Goal: Information Seeking & Learning: Learn about a topic

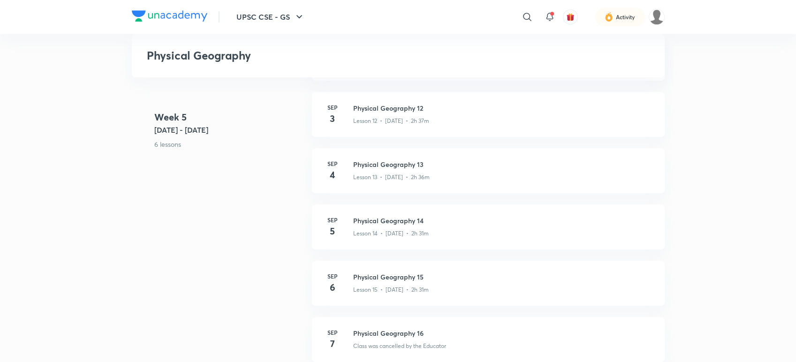
scroll to position [938, 0]
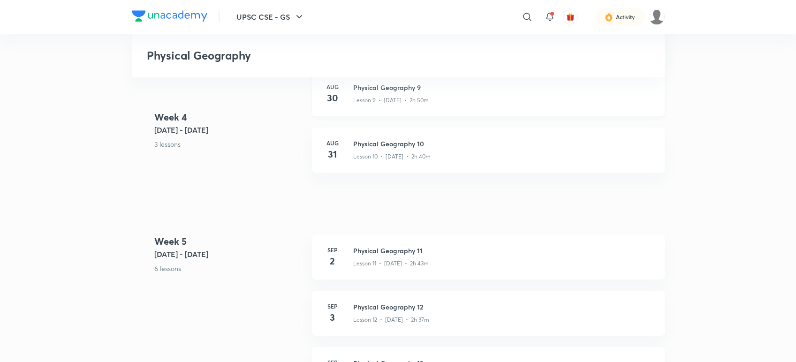
click at [512, 112] on div "[DATE] Physical Geography 9 Lesson 9 • [DATE] • 2h 50m" at bounding box center [488, 93] width 353 height 45
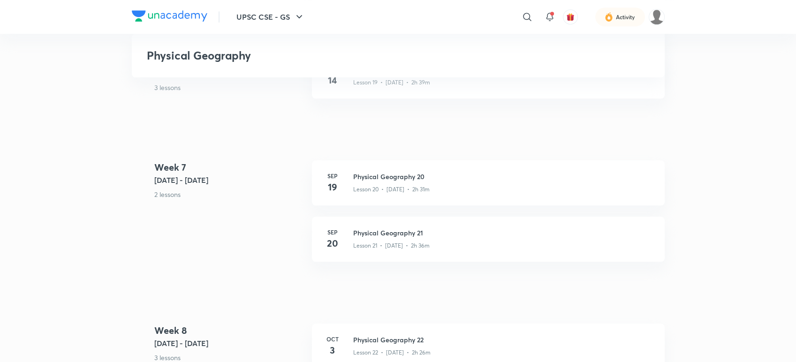
scroll to position [1771, 0]
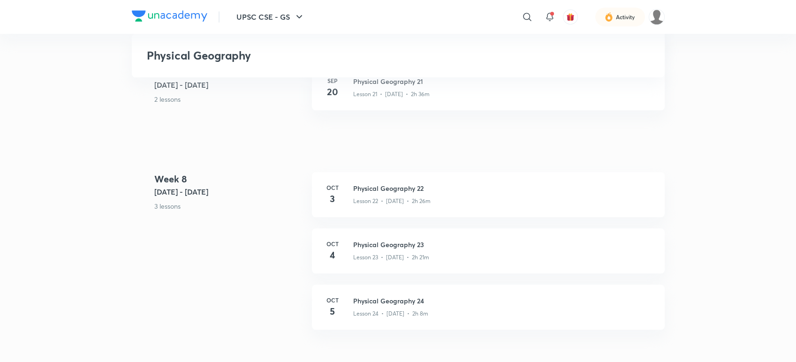
click at [474, 316] on div "Lesson 24 • [DATE] • 2h 8m" at bounding box center [503, 312] width 300 height 12
click at [393, 243] on h3 "Physical Geography 23" at bounding box center [503, 245] width 300 height 10
click at [408, 306] on div "Lesson 24 • [DATE] • 2h 8m" at bounding box center [503, 312] width 300 height 12
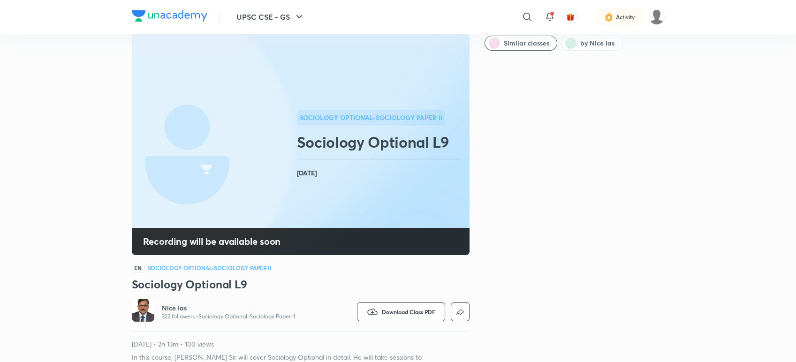
scroll to position [52, 0]
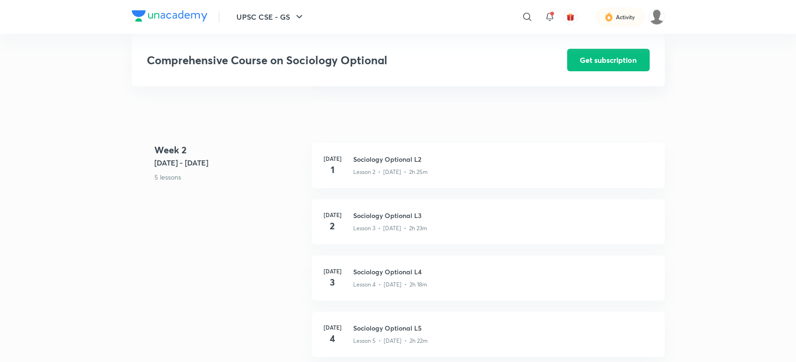
scroll to position [416, 0]
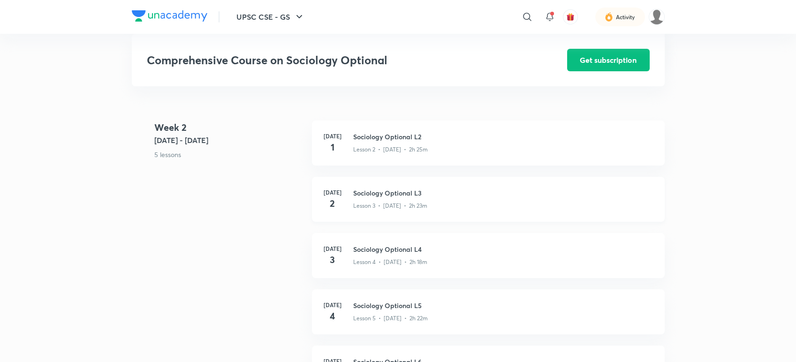
click at [415, 198] on h3 "Sociology Optional L3" at bounding box center [503, 193] width 300 height 10
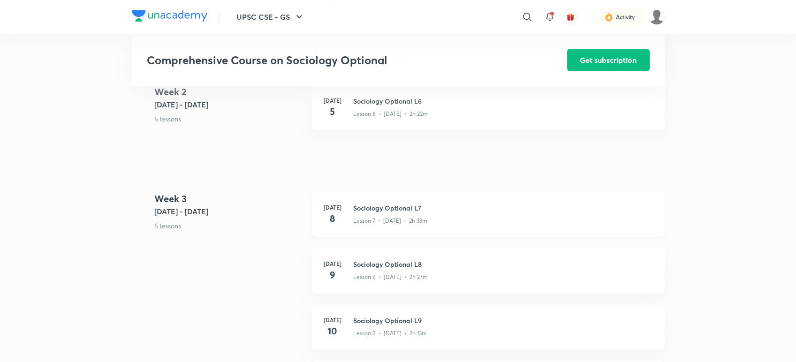
click at [425, 224] on div "Lesson 7 • Jul 8 • 2h 33m" at bounding box center [503, 219] width 300 height 12
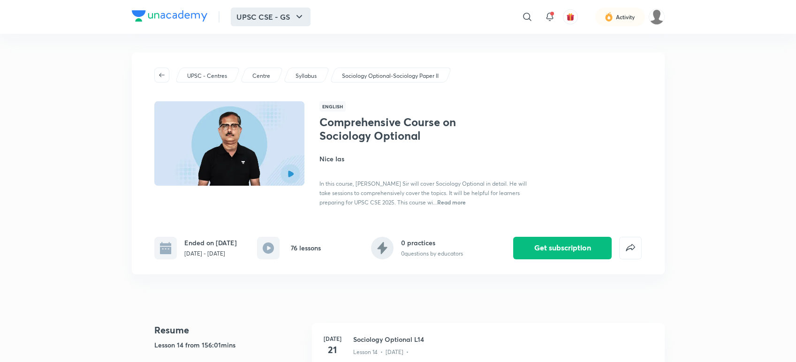
click at [292, 11] on button "UPSC CSE - GS" at bounding box center [271, 17] width 80 height 19
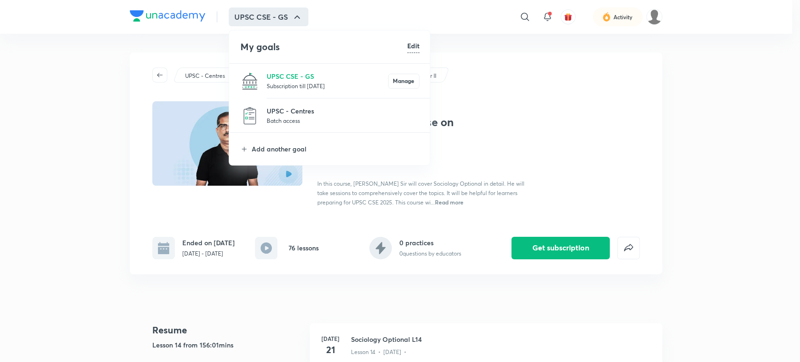
click at [67, 158] on div at bounding box center [400, 181] width 800 height 362
